Goal: Task Accomplishment & Management: Manage account settings

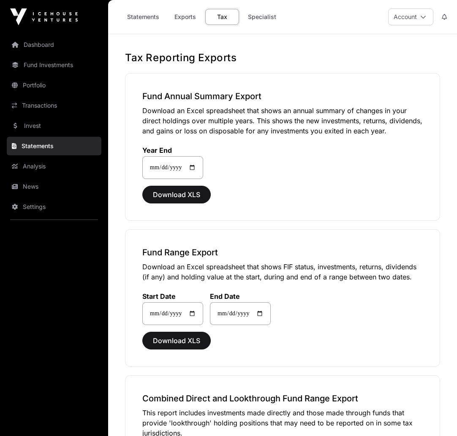
select select
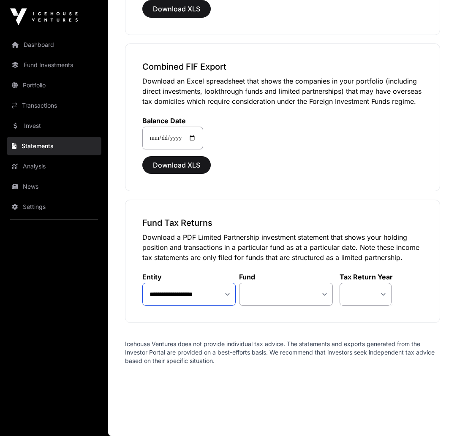
click at [227, 293] on select "**********" at bounding box center [188, 294] width 93 height 23
click at [321, 294] on select "**********" at bounding box center [285, 294] width 93 height 23
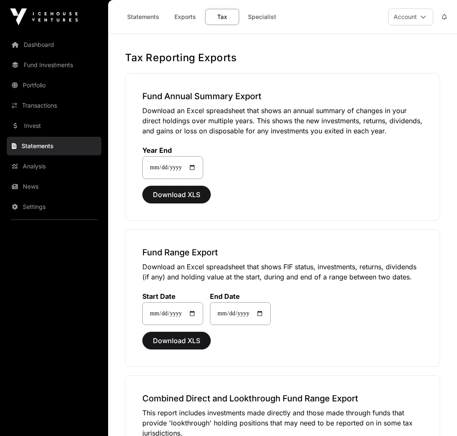
scroll to position [0, 0]
click at [422, 17] on icon at bounding box center [423, 17] width 6 height 6
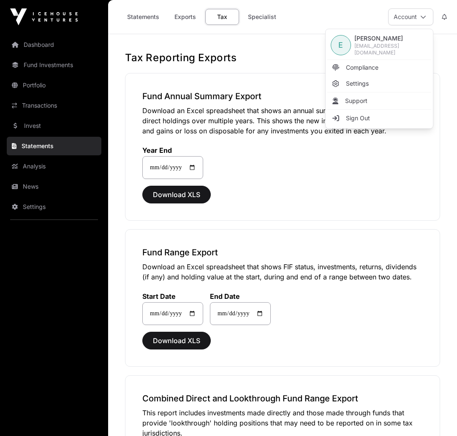
click at [381, 41] on span "[PERSON_NAME]" at bounding box center [390, 38] width 73 height 8
click at [344, 44] on div "E" at bounding box center [341, 45] width 20 height 20
click at [352, 67] on span "Compliance" at bounding box center [362, 67] width 33 height 8
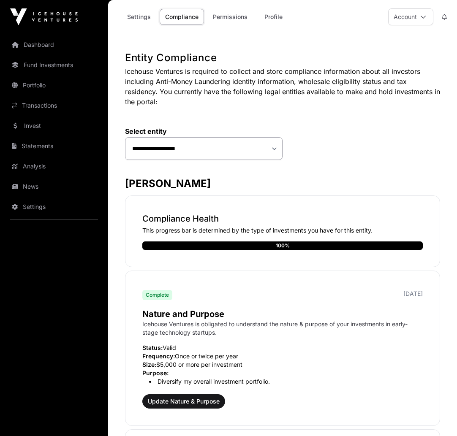
click at [242, 19] on link "Permissions" at bounding box center [230, 17] width 46 height 16
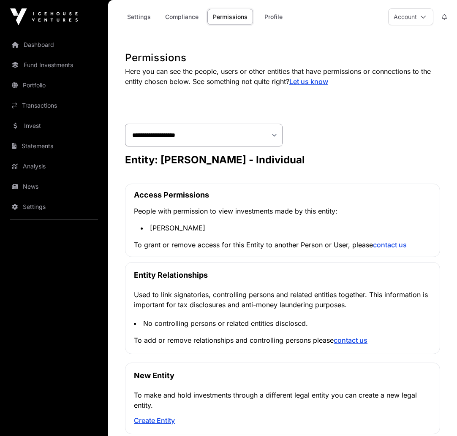
click at [142, 19] on link "Settings" at bounding box center [139, 17] width 35 height 16
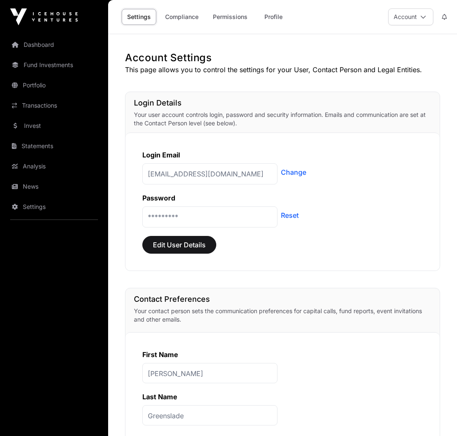
click at [265, 16] on link "Profile" at bounding box center [273, 17] width 34 height 16
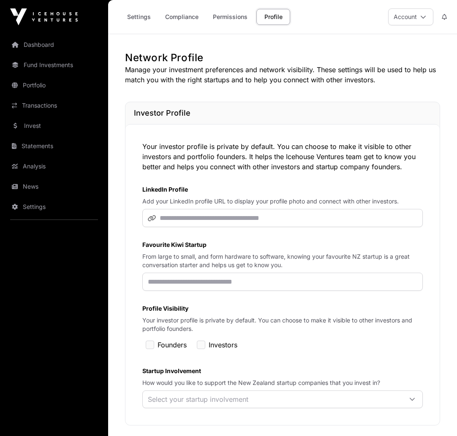
click at [429, 17] on button "Account" at bounding box center [410, 16] width 45 height 17
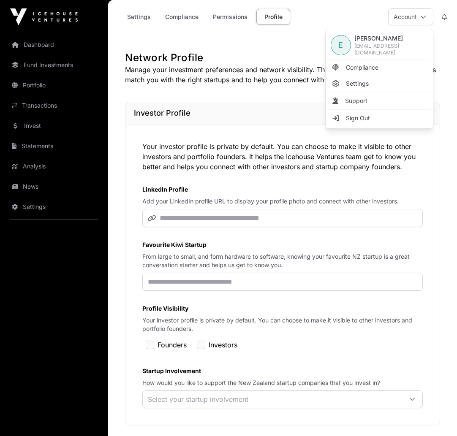
click at [337, 11] on div "Settings Compliance Permissions Profile Account" at bounding box center [282, 17] width 339 height 34
